Goal: Transaction & Acquisition: Purchase product/service

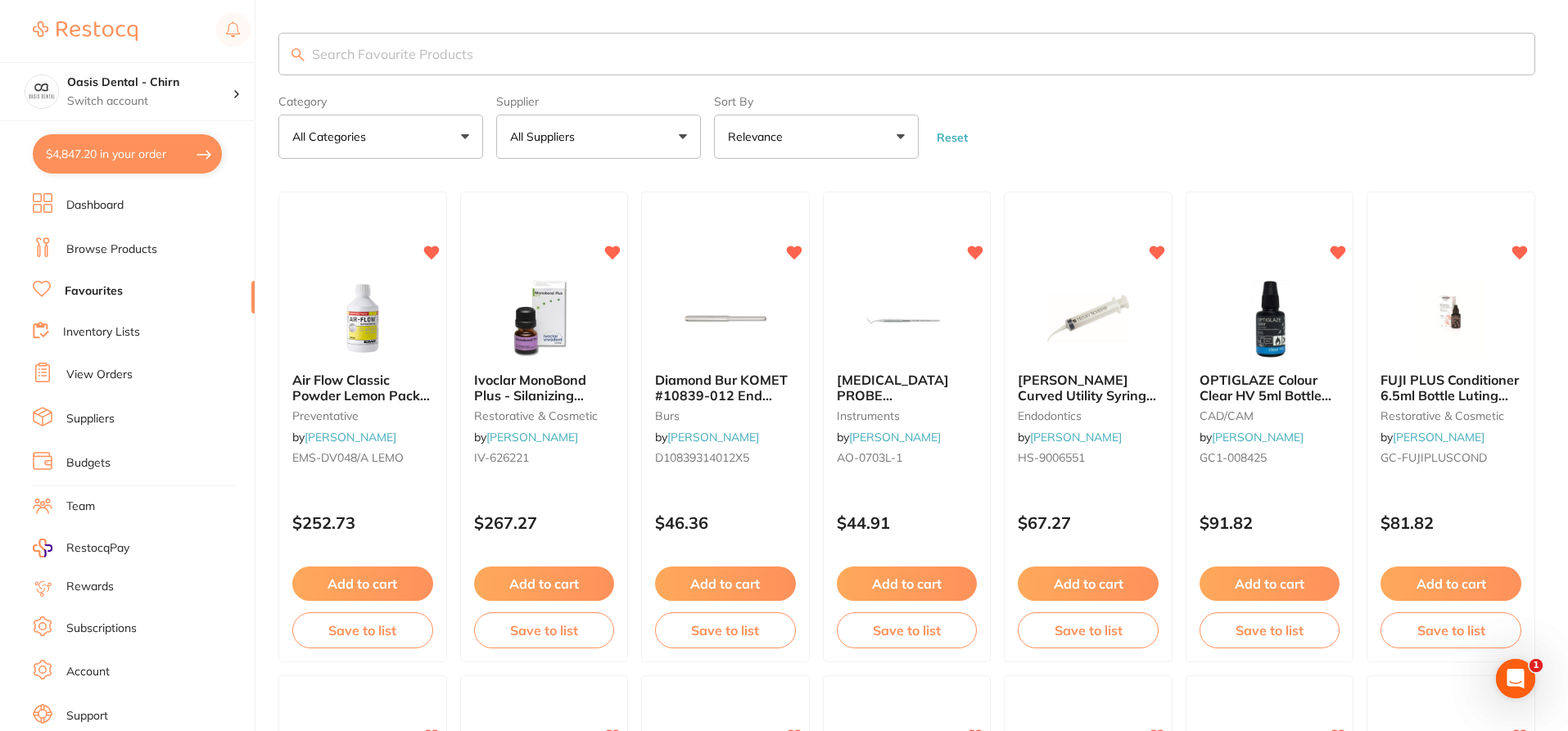
click at [158, 158] on button "$4,847.20 in your order" at bounding box center [127, 153] width 189 height 39
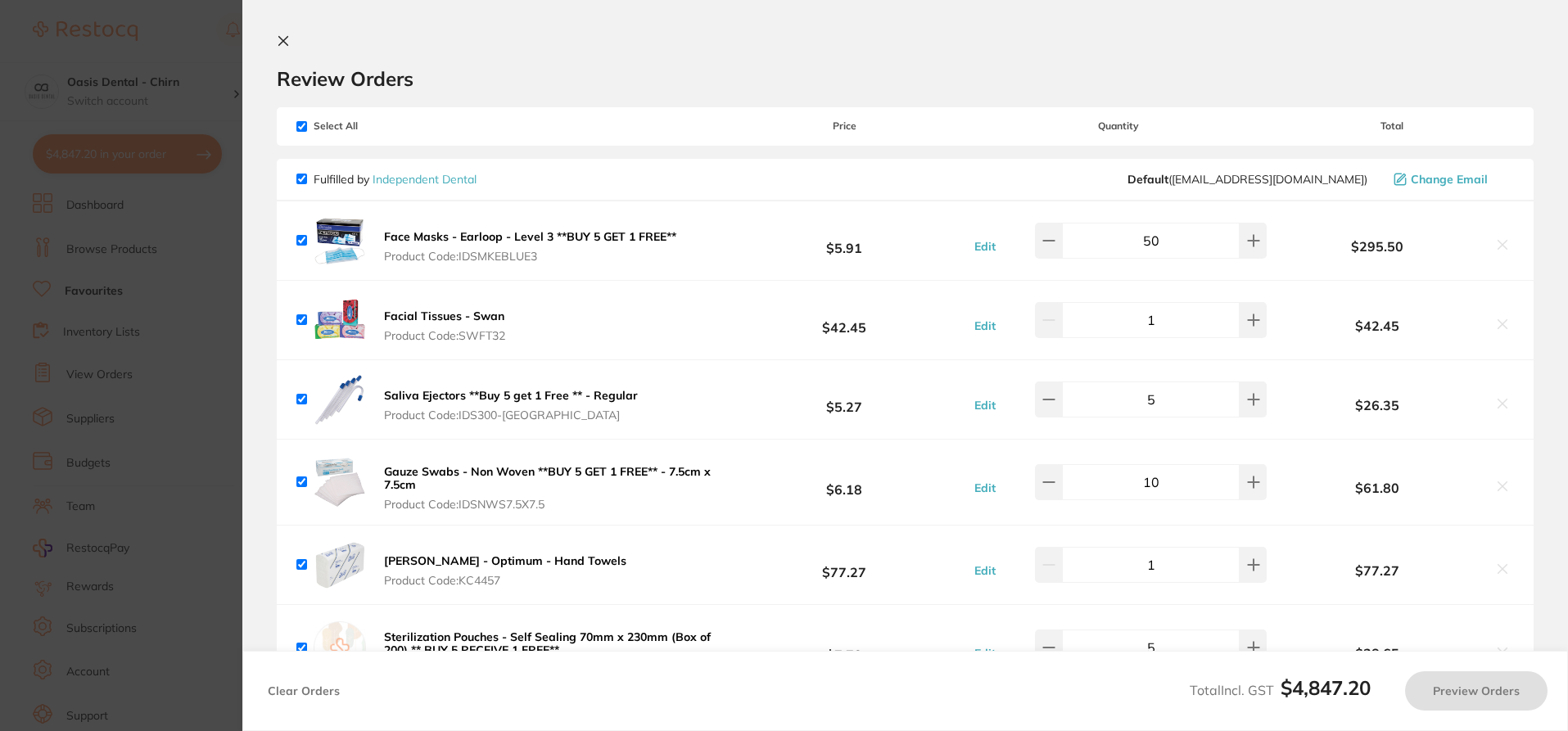
checkbox input "true"
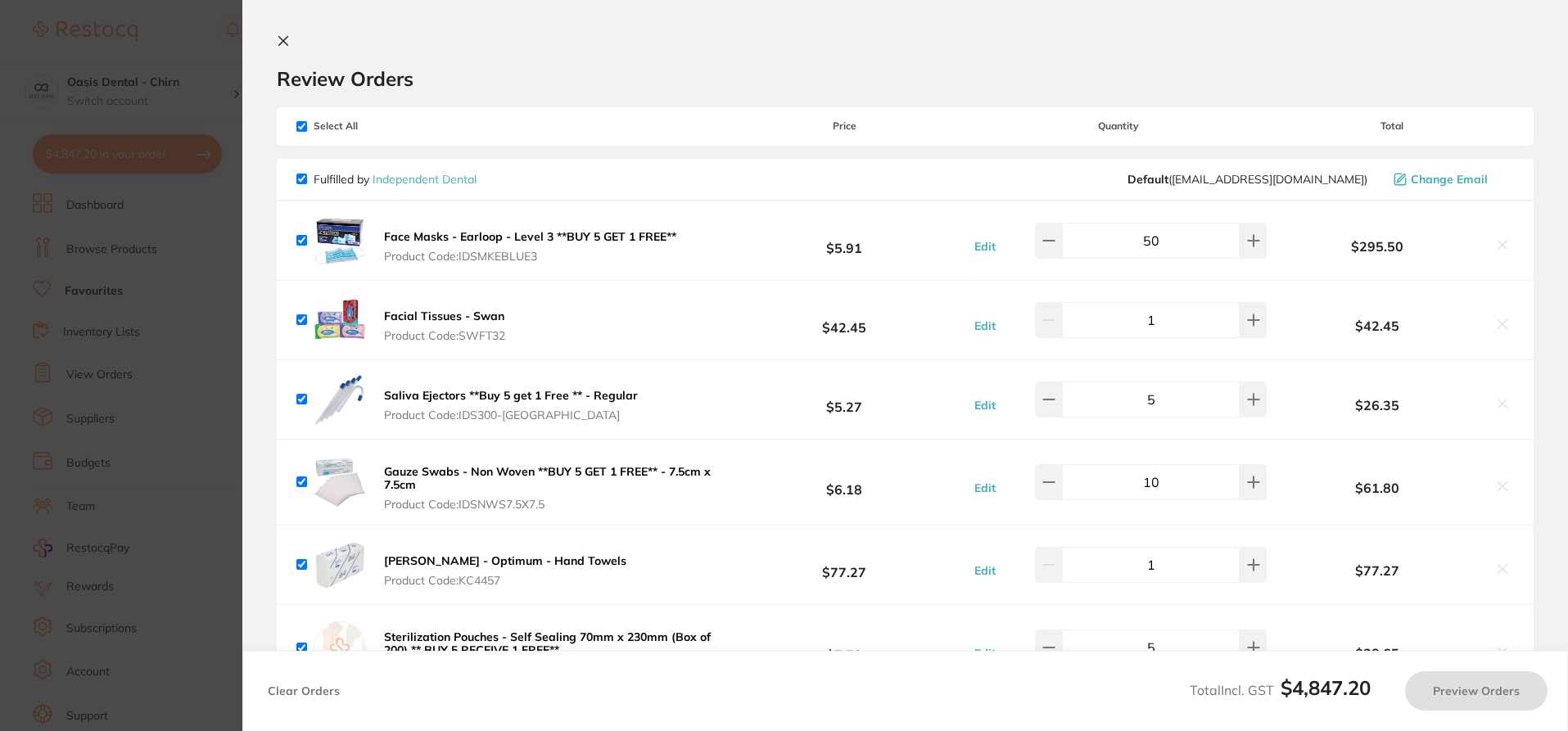
checkbox input "true"
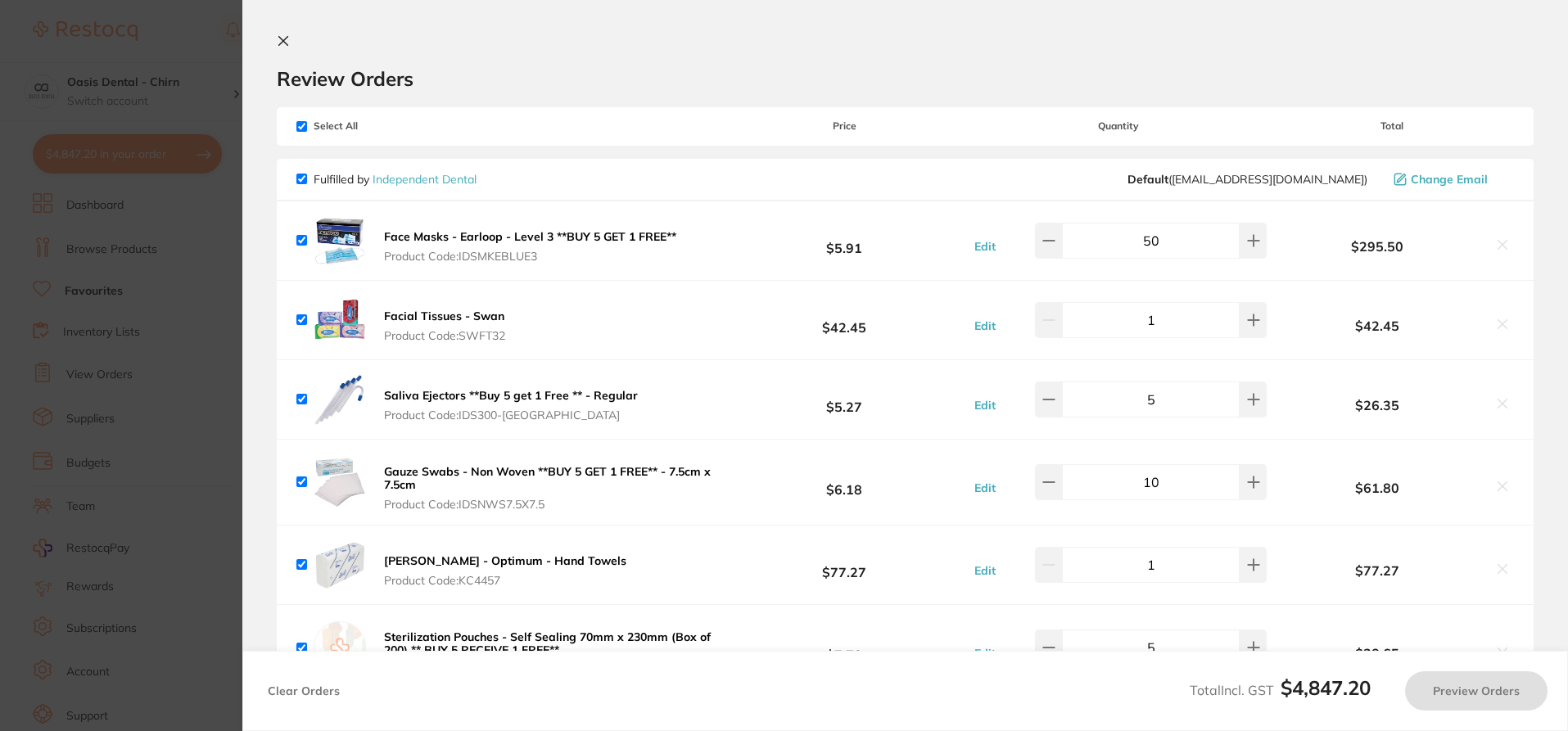
checkbox input "true"
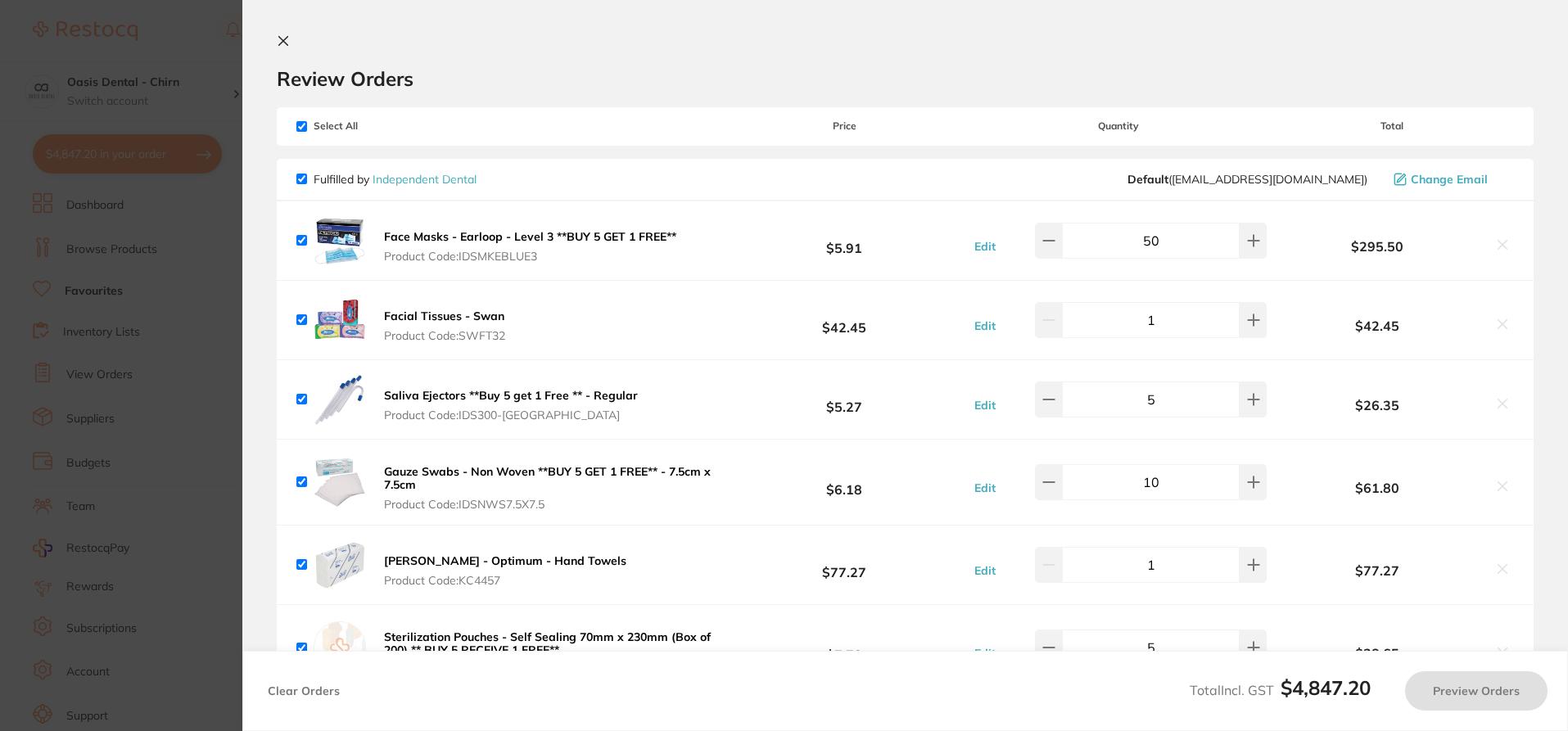
checkbox input "true"
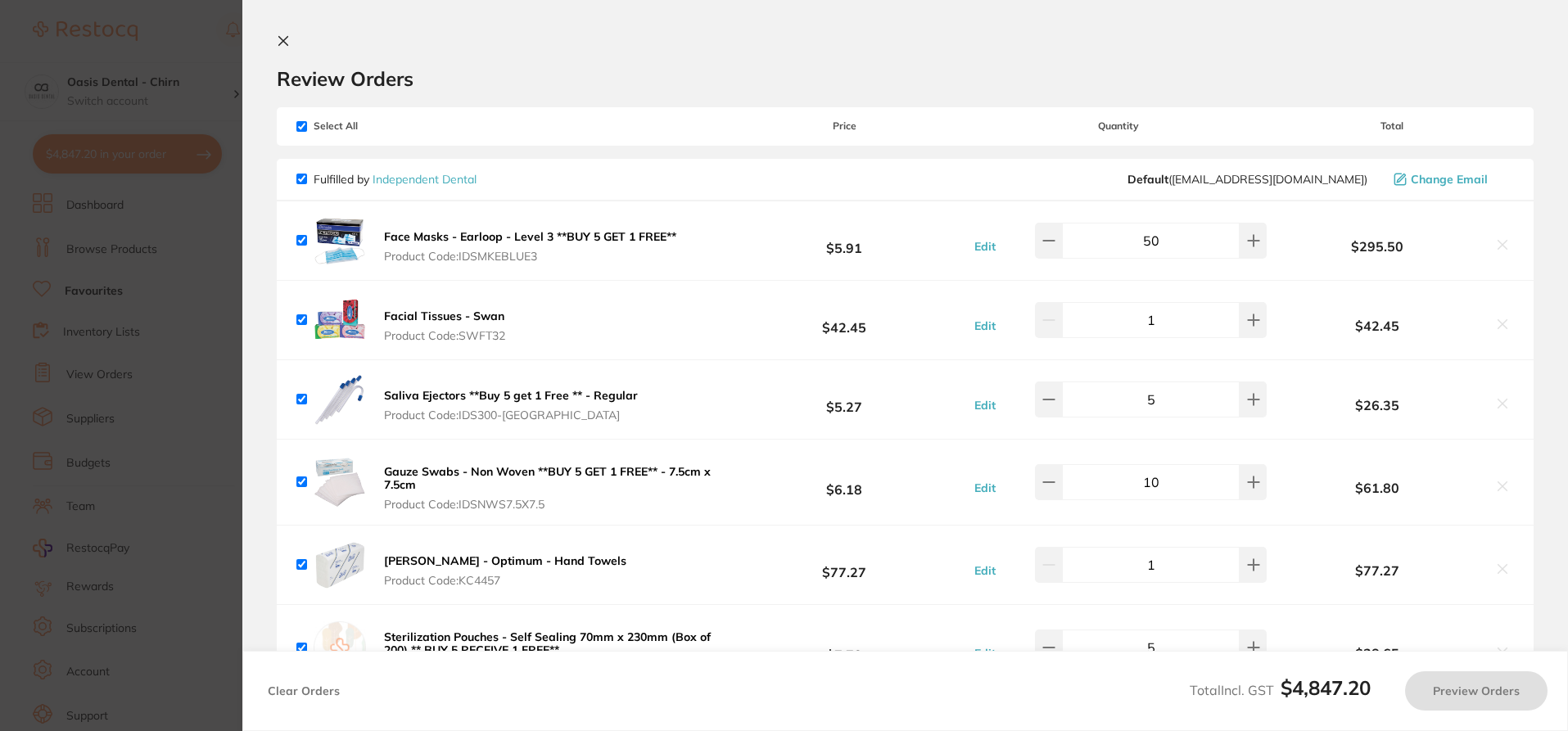
checkbox input "true"
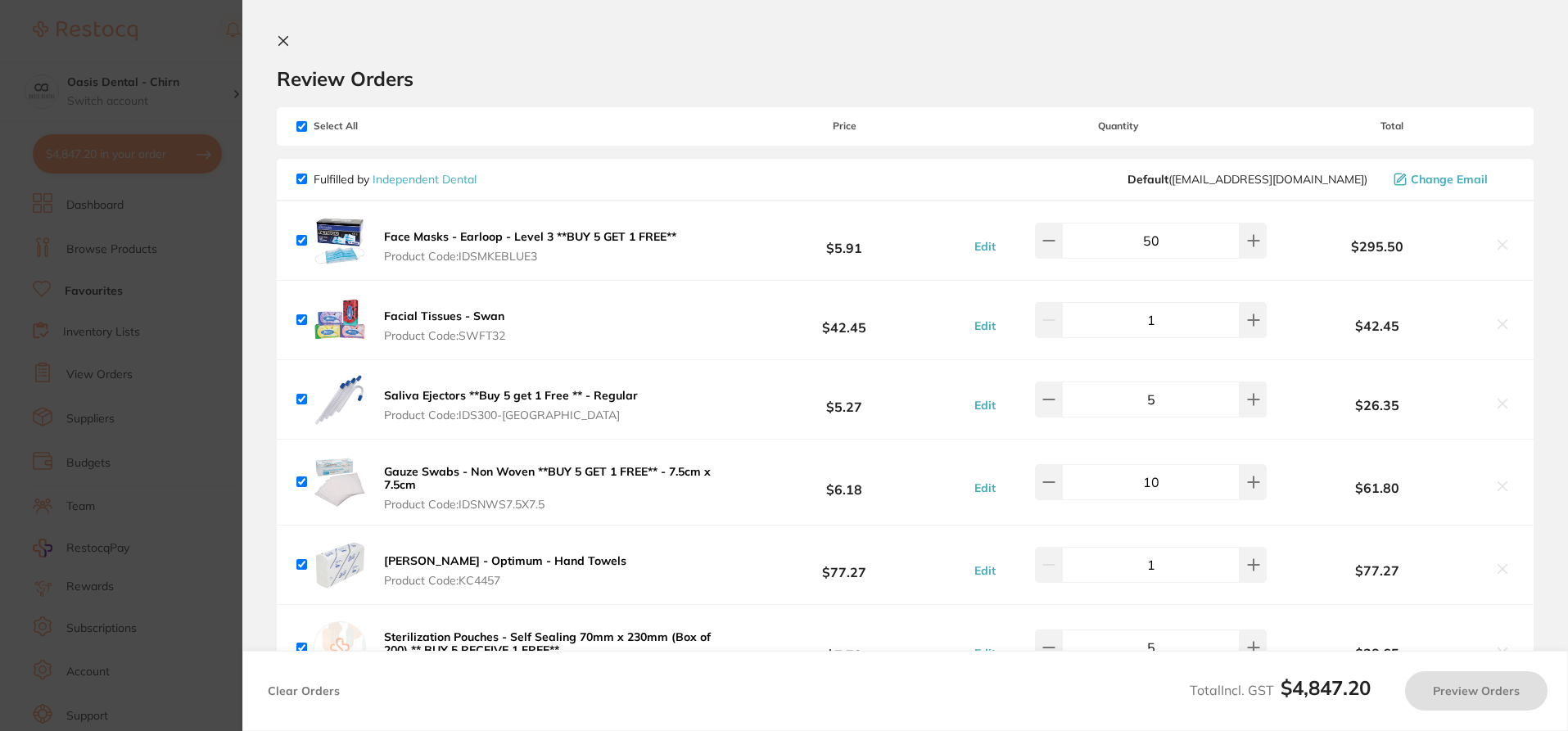
checkbox input "true"
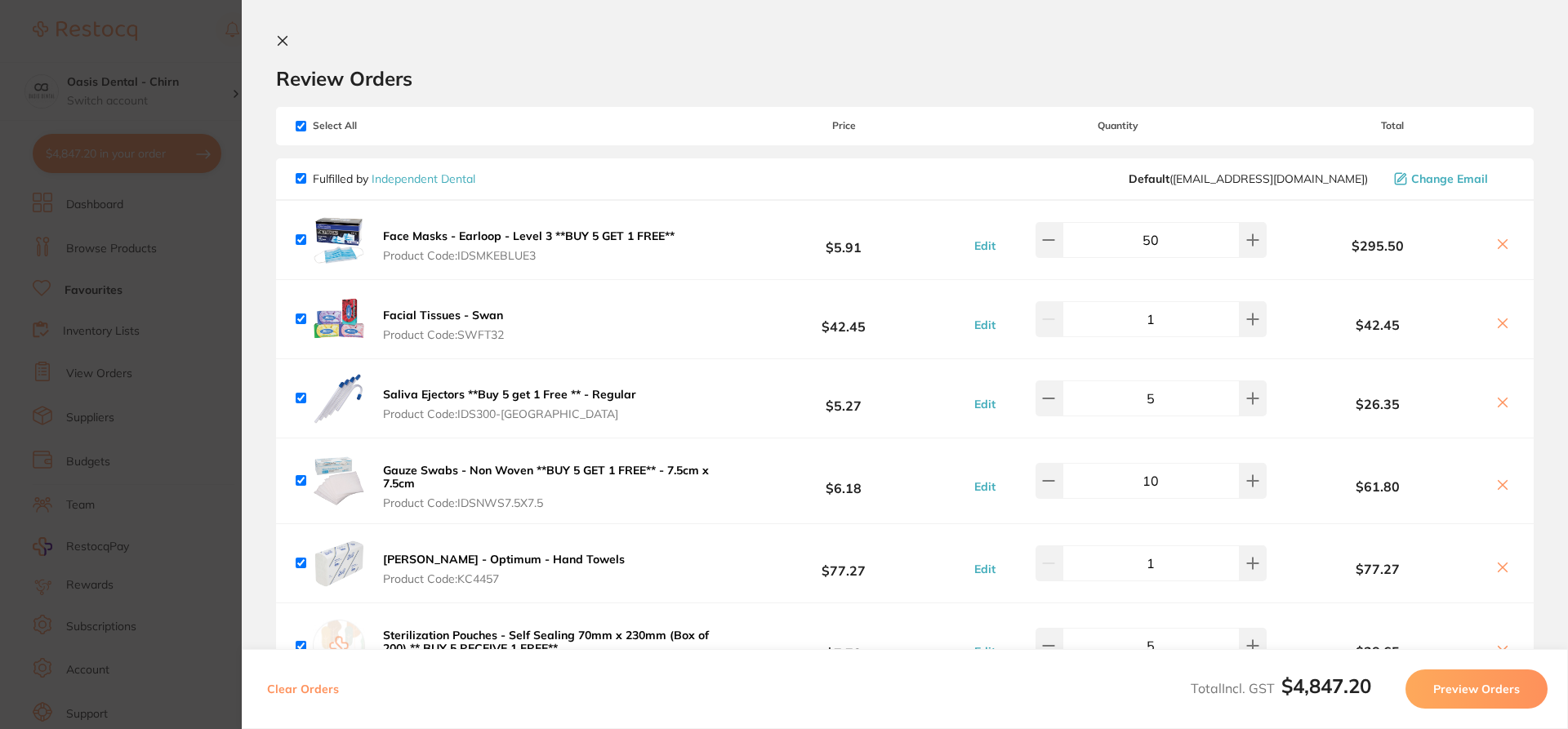
click at [281, 41] on icon at bounding box center [283, 42] width 9 height 9
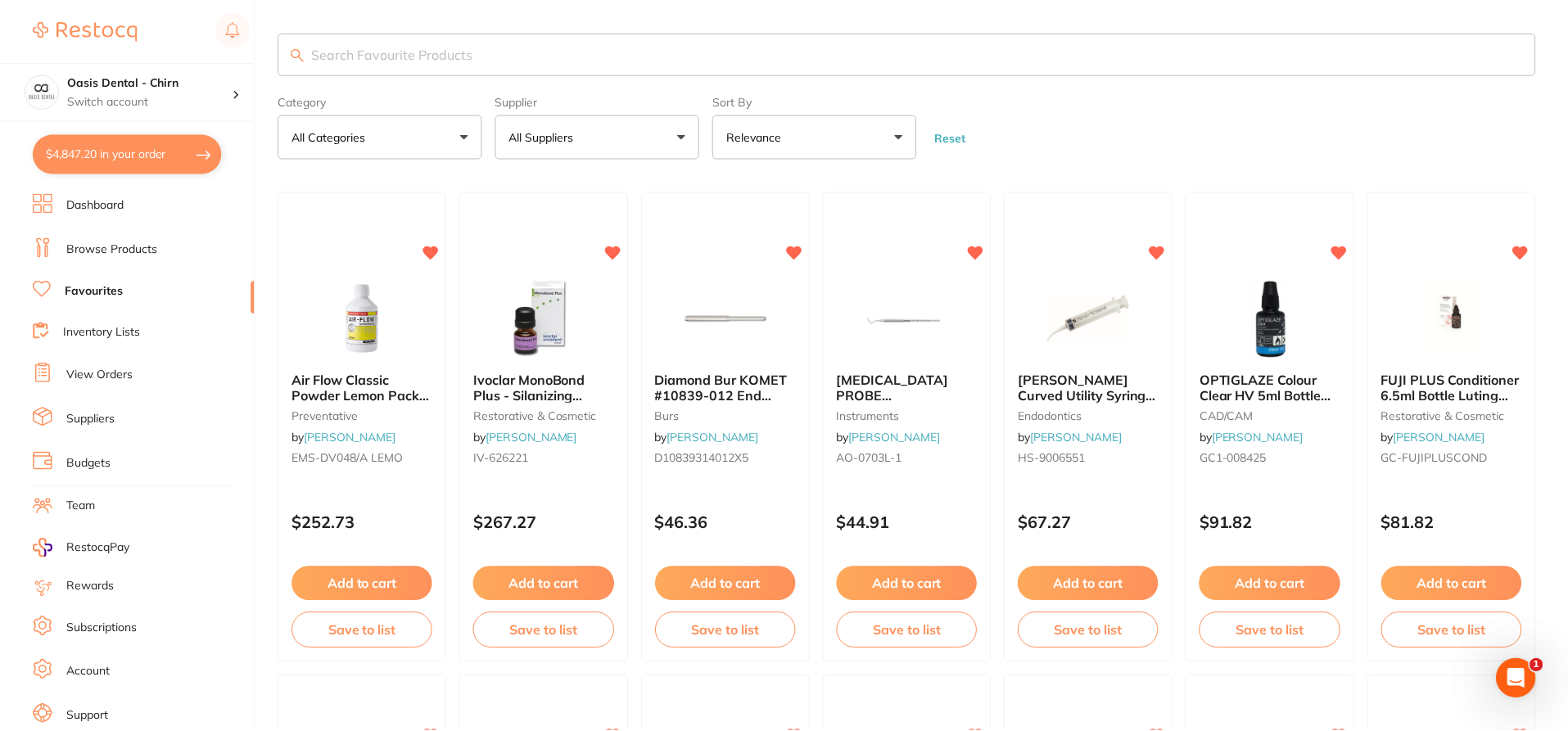
scroll to position [4, 0]
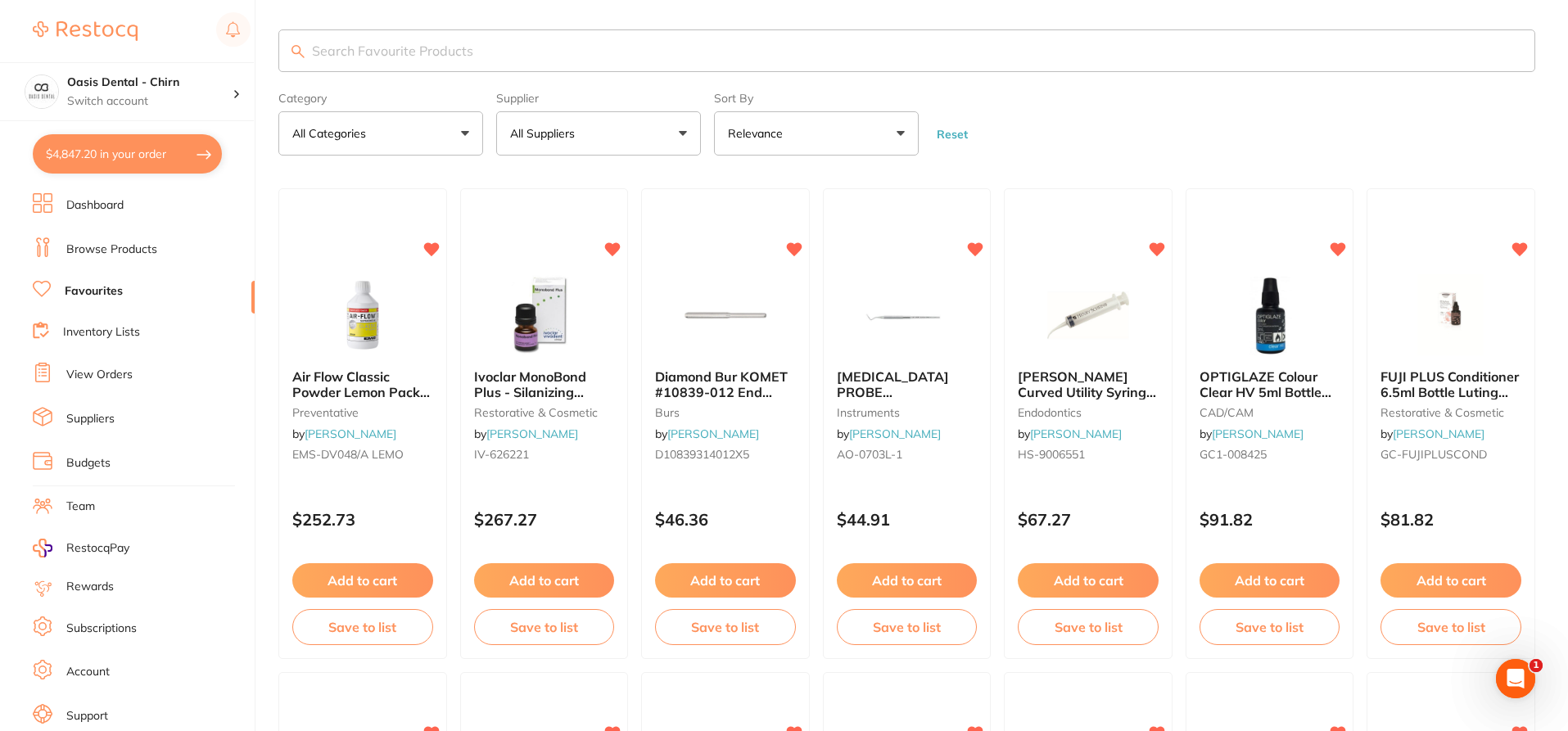
click at [149, 154] on button "$4,847.20 in your order" at bounding box center [127, 153] width 189 height 39
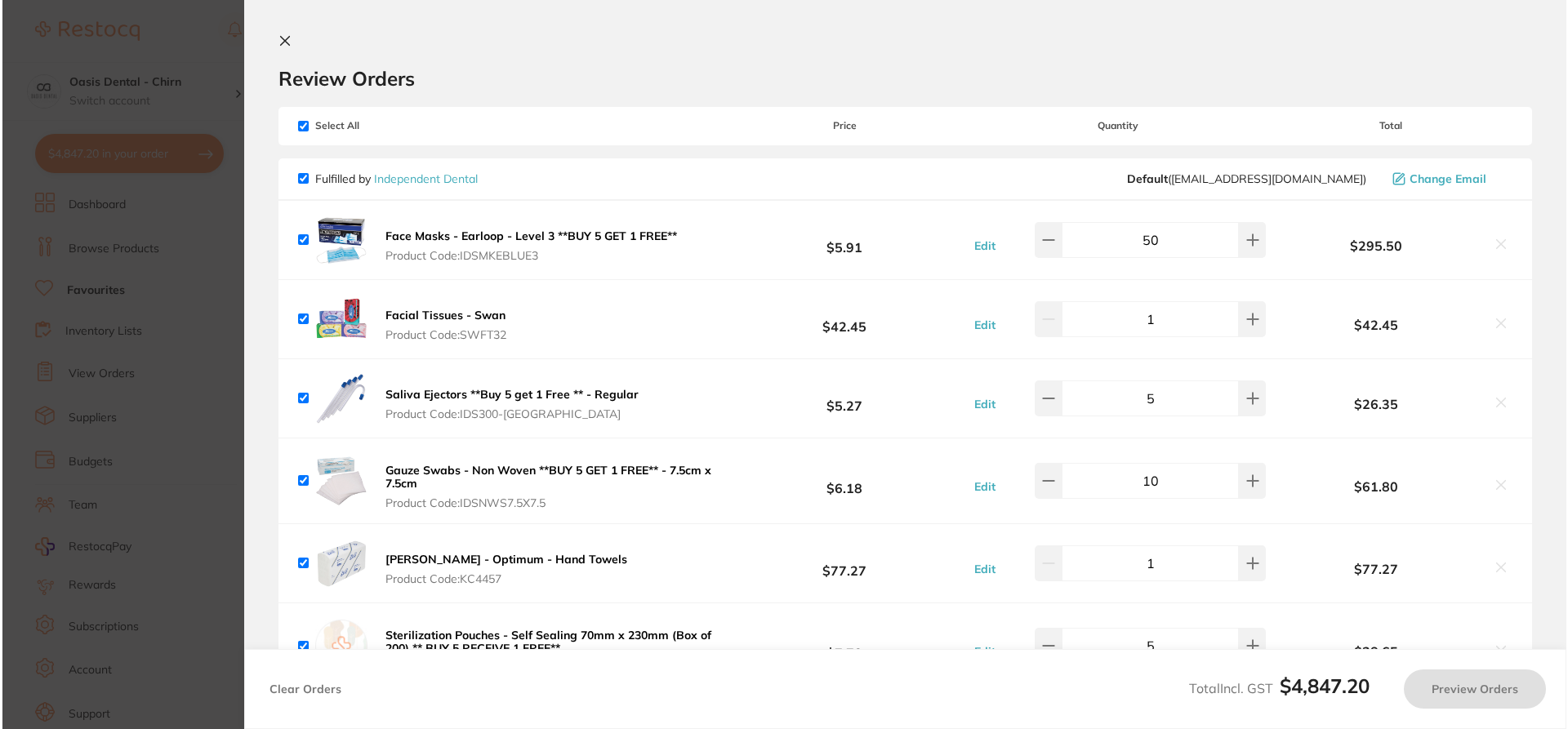
scroll to position [0, 0]
